Goal: Information Seeking & Learning: Learn about a topic

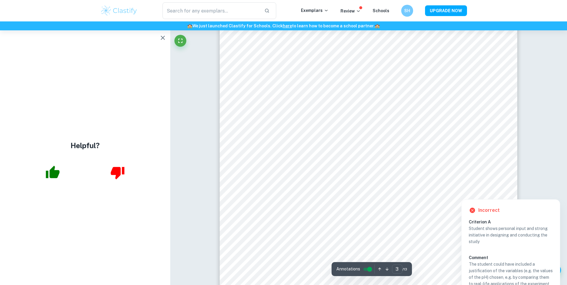
scroll to position [1198, 0]
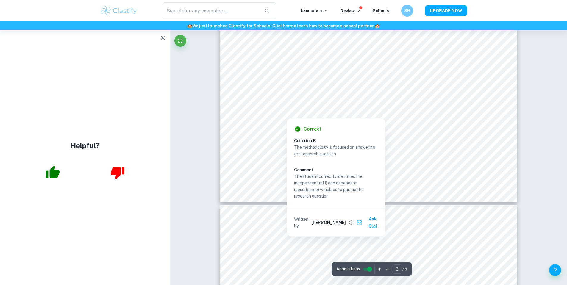
click at [165, 39] on icon "button" at bounding box center [162, 37] width 7 height 7
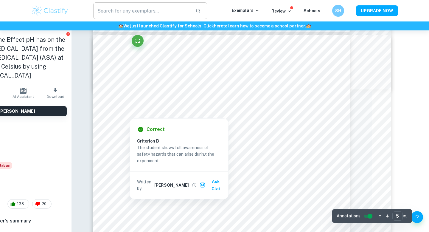
scroll to position [1567, 57]
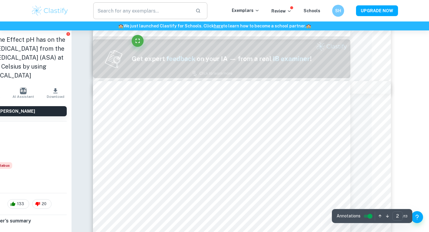
type input "1"
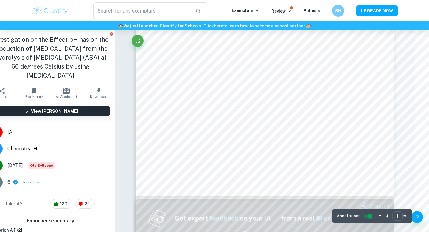
scroll to position [204, 0]
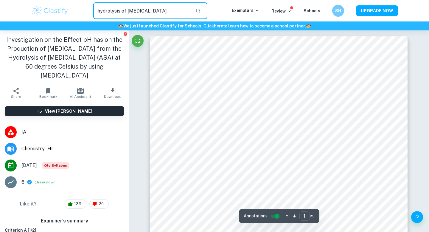
type input "hydrolysis of aspirin"
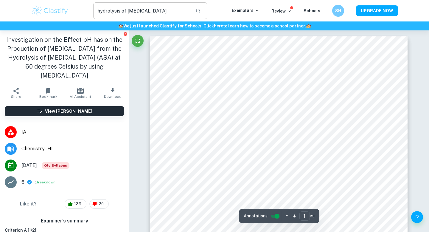
click at [104, 10] on input "hydrolysis of aspirin" at bounding box center [141, 10] width 97 height 17
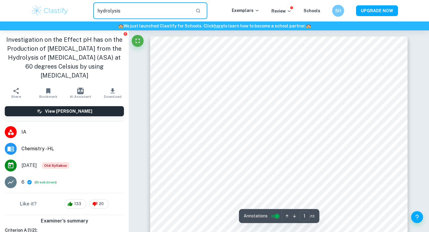
type input "hydrolysis"
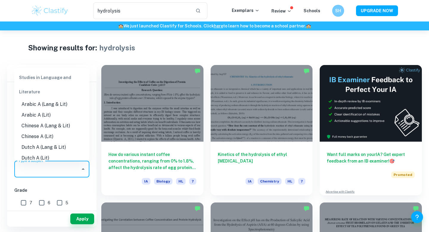
click at [50, 169] on input "Type a subject" at bounding box center [47, 168] width 61 height 11
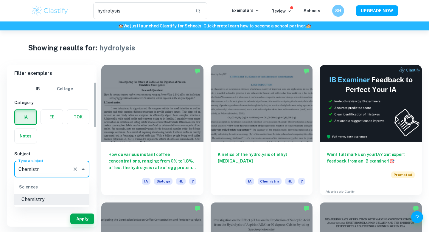
click at [61, 201] on li "Chemistry" at bounding box center [51, 199] width 75 height 11
type input "Chemistry"
click at [83, 219] on button "Apply" at bounding box center [82, 218] width 24 height 11
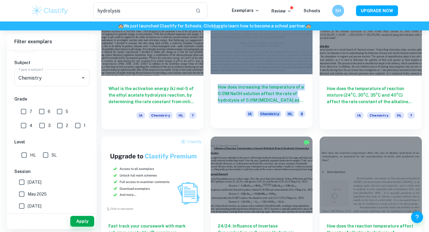
scroll to position [205, 0]
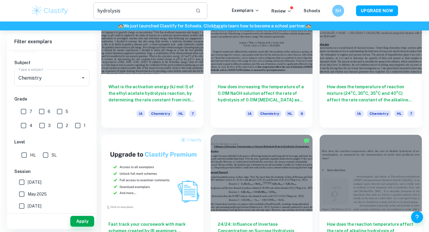
click at [122, 10] on input "hydrolysis" at bounding box center [141, 10] width 97 height 17
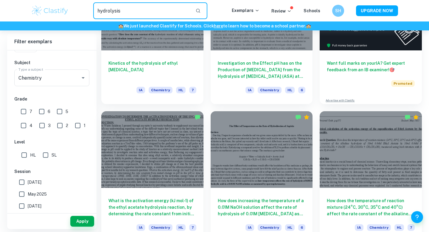
scroll to position [0, 0]
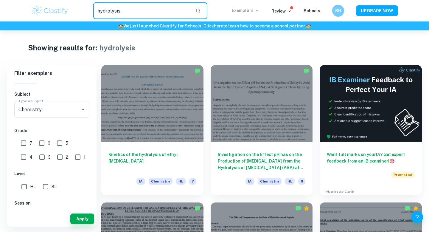
click at [259, 11] on icon at bounding box center [257, 10] width 5 height 5
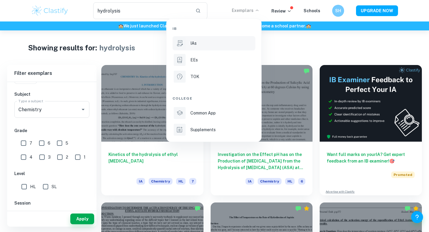
click at [196, 43] on p "IAs" at bounding box center [193, 43] width 6 height 7
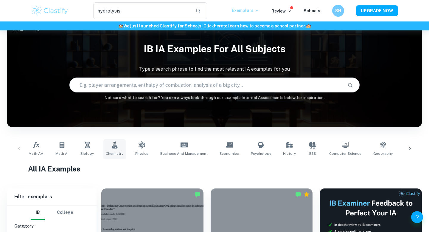
scroll to position [16, 0]
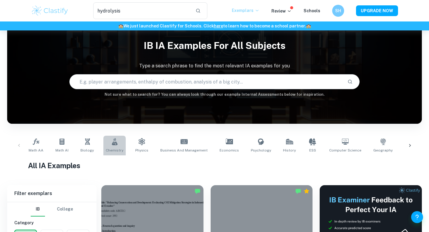
click at [118, 143] on link "Chemistry" at bounding box center [114, 146] width 22 height 20
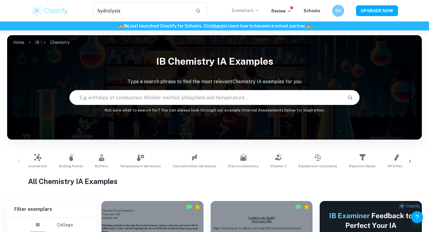
click at [121, 101] on input "text" at bounding box center [206, 97] width 273 height 17
type input "acetylsalicylic acid"
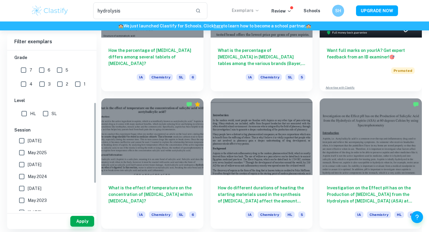
scroll to position [102, 0]
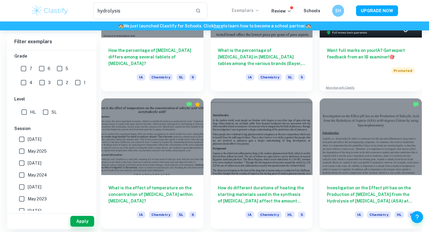
click at [23, 153] on input "May 2025" at bounding box center [22, 151] width 12 height 12
checkbox input "true"
click at [21, 141] on input "May 2026" at bounding box center [22, 139] width 12 height 12
checkbox input "true"
click at [84, 225] on button "Apply" at bounding box center [82, 221] width 24 height 11
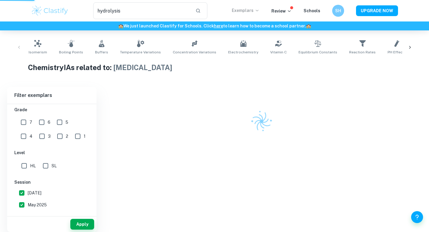
scroll to position [105, 0]
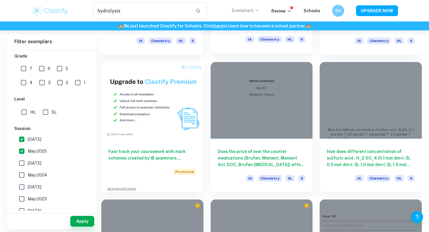
scroll to position [416, 0]
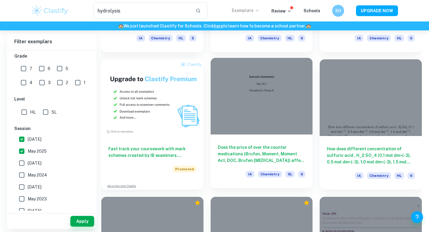
click at [230, 138] on div "Does the price of over the counter medications (Brufen, Moment, Moment Act, DOC…" at bounding box center [262, 161] width 102 height 54
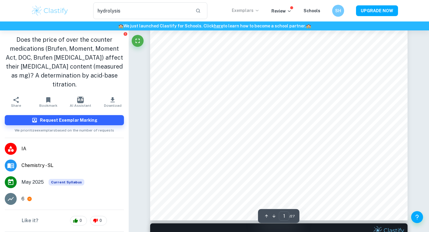
scroll to position [152, 0]
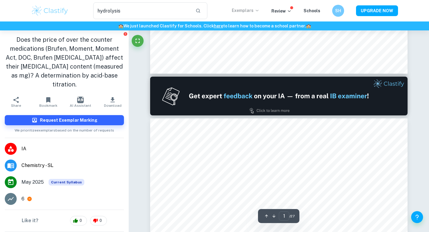
type input "2"
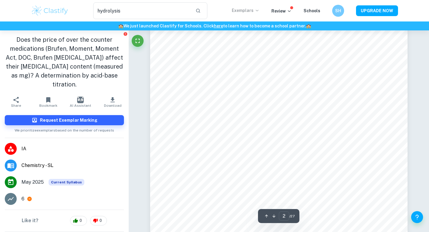
scroll to position [438, 0]
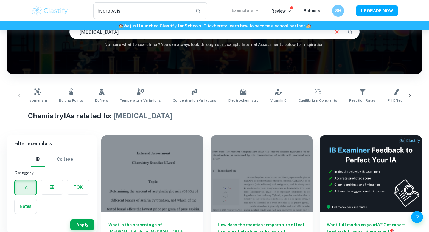
scroll to position [70, 0]
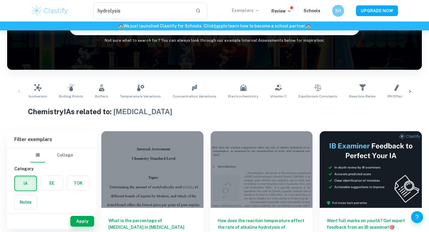
click at [414, 91] on div at bounding box center [410, 92] width 14 height 20
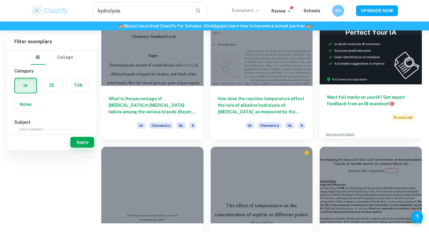
scroll to position [0, 0]
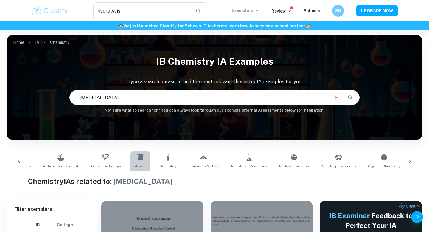
click at [130, 154] on link "Titration" at bounding box center [140, 161] width 20 height 20
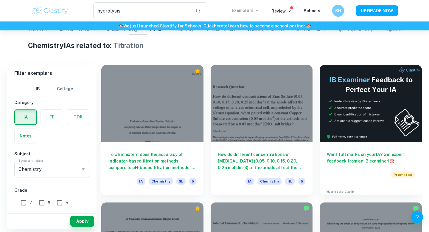
scroll to position [138, 0]
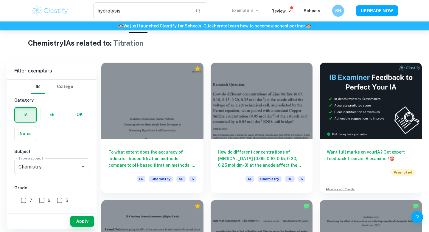
type input "acetylsalicylic acid"
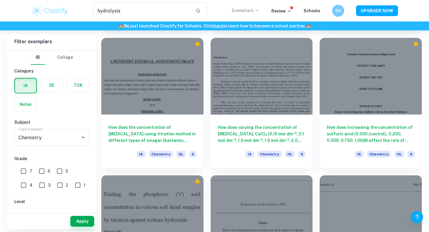
scroll to position [717, 0]
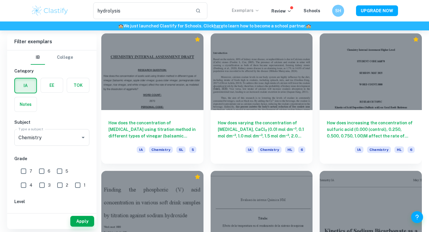
click at [23, 172] on input "7" at bounding box center [24, 171] width 12 height 12
checkbox input "true"
click at [84, 222] on button "Apply" at bounding box center [82, 221] width 24 height 11
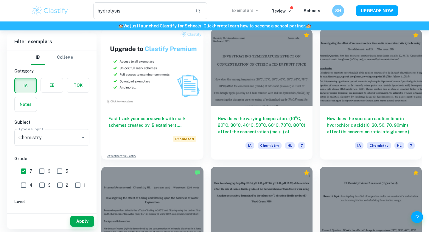
scroll to position [447, 0]
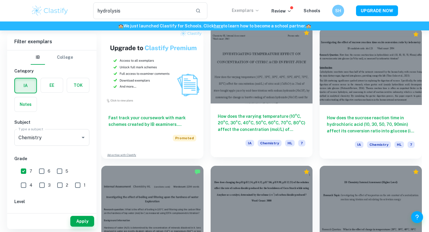
click at [228, 98] on div at bounding box center [262, 65] width 102 height 77
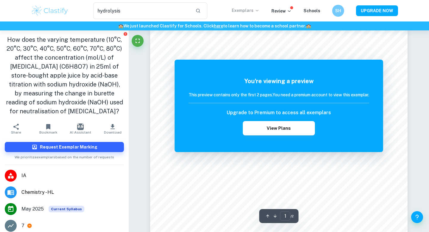
scroll to position [127, 0]
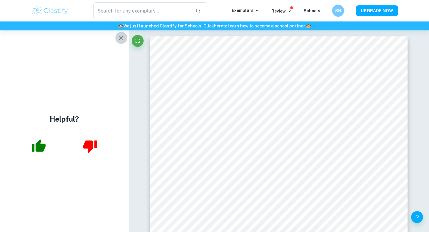
click at [124, 41] on icon "button" at bounding box center [121, 37] width 7 height 7
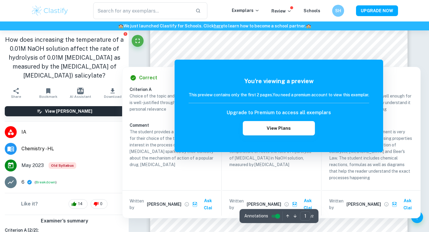
scroll to position [127, 0]
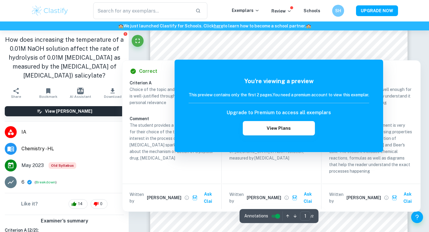
click at [213, 47] on div at bounding box center [273, 49] width 217 height 7
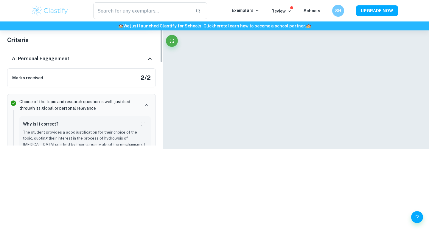
scroll to position [50, 0]
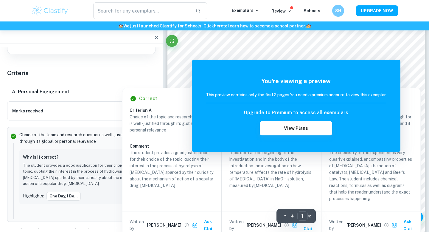
click at [200, 62] on div "You're viewing a preview This preview contains only the first 2 pages. You need…" at bounding box center [296, 106] width 209 height 92
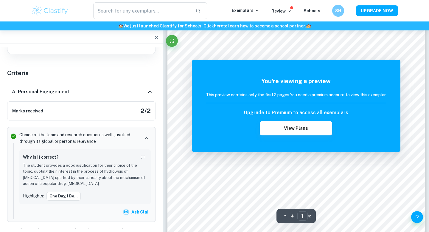
click at [161, 42] on div at bounding box center [81, 36] width 163 height 13
click at [158, 39] on icon "button" at bounding box center [156, 37] width 7 height 7
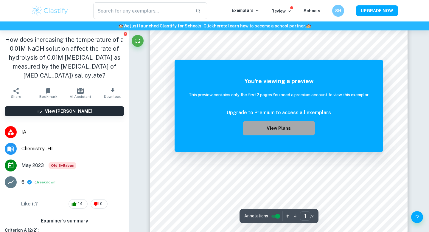
click at [276, 126] on button "View Plans" at bounding box center [279, 128] width 72 height 14
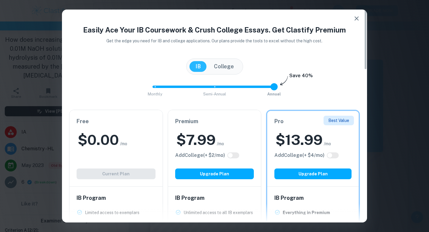
click at [116, 162] on div "Free $ 0.00 /mo Add College (+ $ 2 /mo) Current Plan" at bounding box center [115, 148] width 93 height 76
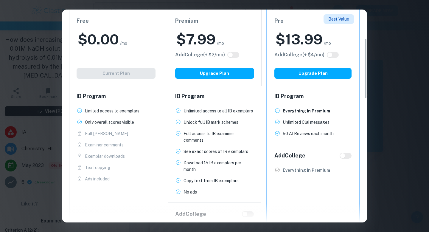
scroll to position [103, 0]
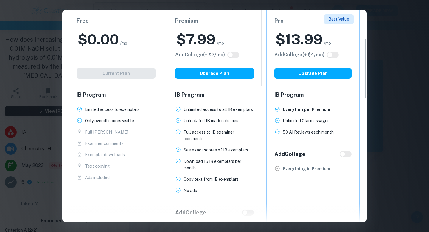
click at [206, 33] on h2 "$ 7.99" at bounding box center [195, 39] width 39 height 19
click at [201, 58] on div "Premium $ 7.99 /mo Add College (+ $ 2 /mo) Upgrade Plan" at bounding box center [215, 48] width 94 height 77
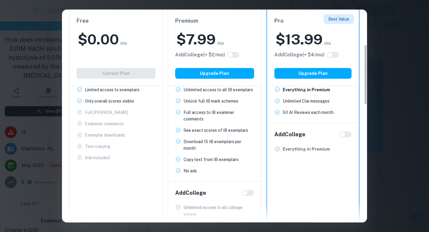
scroll to position [123, 0]
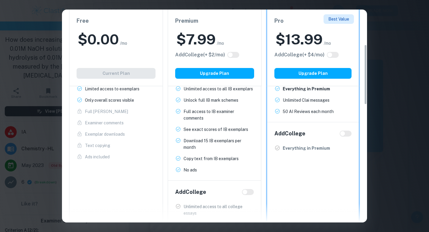
click at [332, 54] on input "checkbox" at bounding box center [330, 54] width 14 height 5
checkbox input "true"
click at [332, 54] on input "checkbox" at bounding box center [336, 54] width 14 height 5
checkbox input "false"
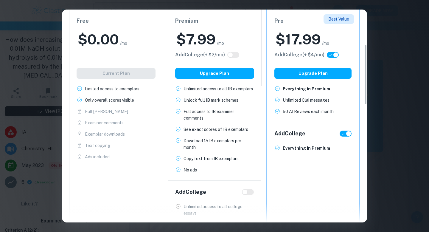
checkbox input "false"
click at [231, 55] on input "checkbox" at bounding box center [230, 54] width 14 height 5
checkbox input "true"
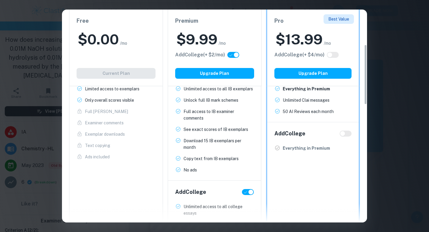
click at [231, 55] on input "checkbox" at bounding box center [236, 54] width 14 height 5
checkbox input "false"
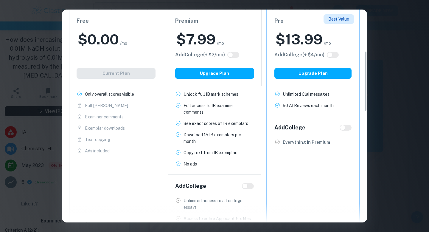
scroll to position [0, 0]
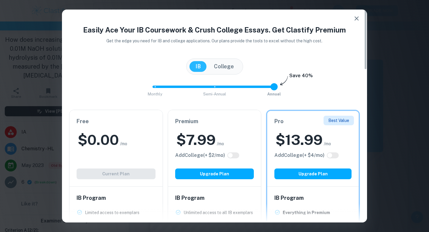
click at [355, 16] on icon "button" at bounding box center [356, 18] width 7 height 7
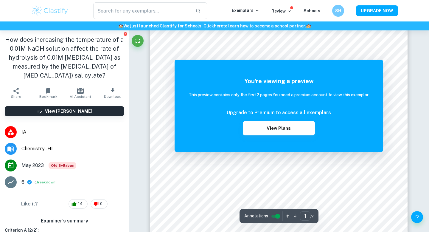
scroll to position [116, 0]
